Goal: Transaction & Acquisition: Book appointment/travel/reservation

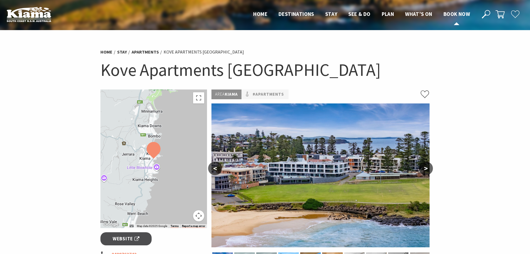
click at [456, 12] on span "Book now" at bounding box center [457, 14] width 26 height 7
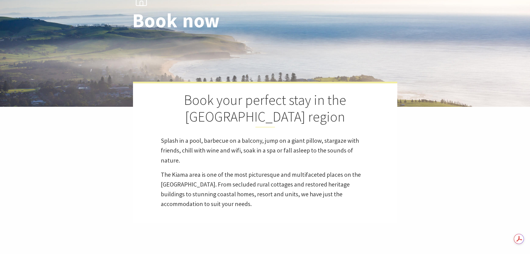
select select "3"
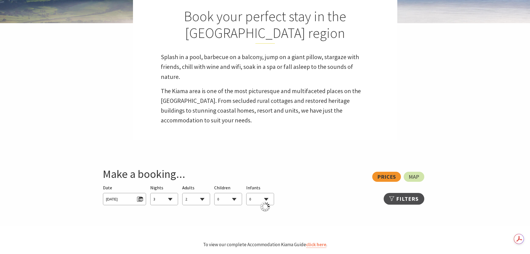
scroll to position [251, 0]
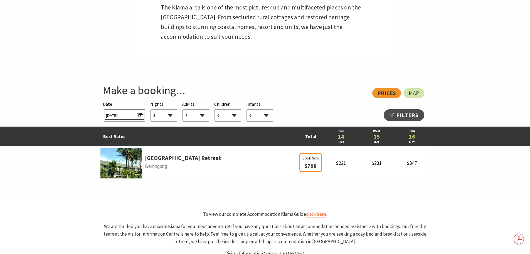
click at [138, 112] on span "Tue 14/10/2025" at bounding box center [124, 115] width 37 height 8
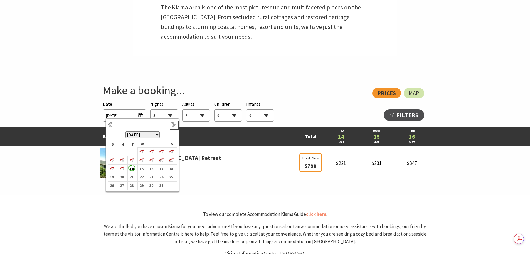
click at [172, 125] on link "Next" at bounding box center [174, 125] width 6 height 6
click at [141, 173] on b "19" at bounding box center [141, 172] width 7 height 7
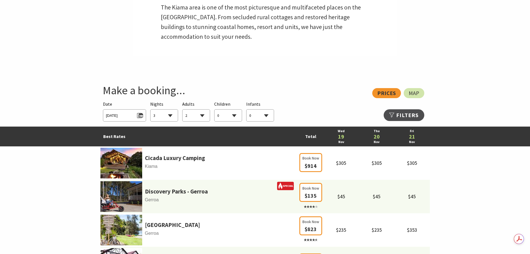
click at [204, 115] on select "0 1 2 3 4 5 6 7 8 9 10 11 12 13 14 15 16 17 18 19 20 21 22 23 24 25 26 27 28 29…" at bounding box center [196, 115] width 27 height 12
select select "3"
click at [183, 109] on select "0 1 2 3 4 5 6 7 8 9 10 11 12 13 14 15 16 17 18 19 20 21 22 23 24 25 26 27 28 29…" at bounding box center [196, 115] width 27 height 12
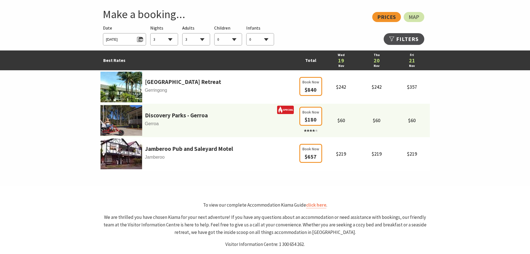
scroll to position [278, 0]
